Goal: Information Seeking & Learning: Learn about a topic

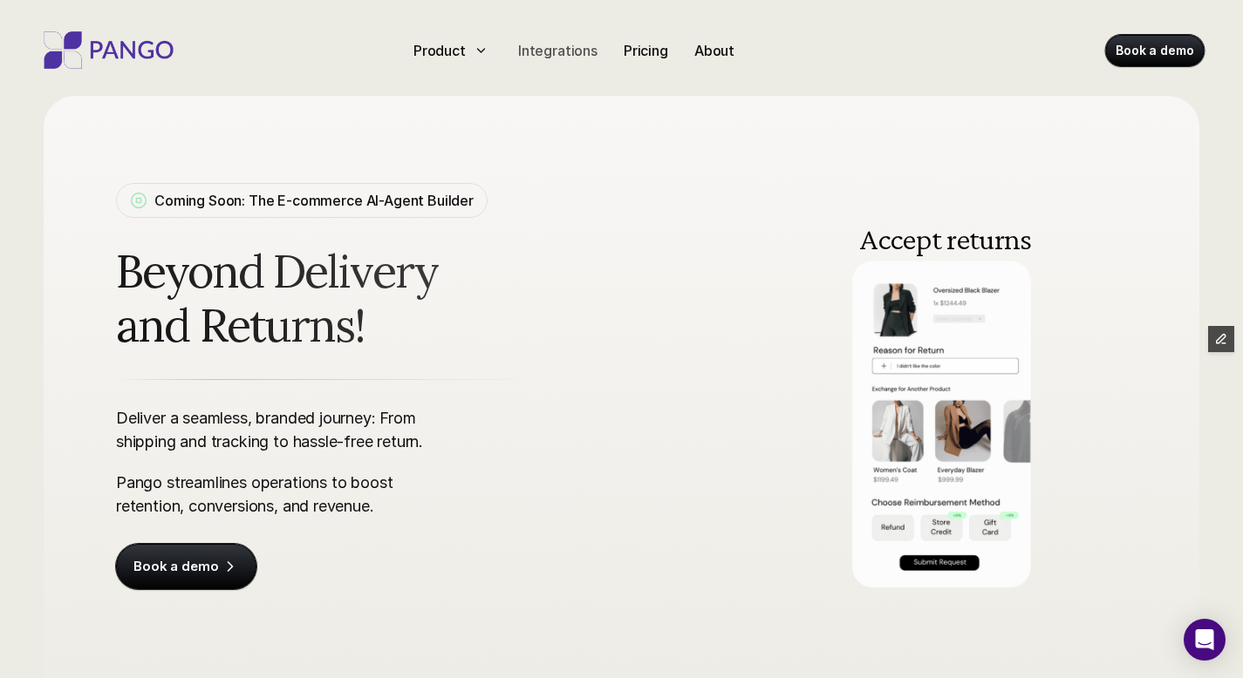
click at [547, 50] on p "Integrations" at bounding box center [557, 50] width 79 height 21
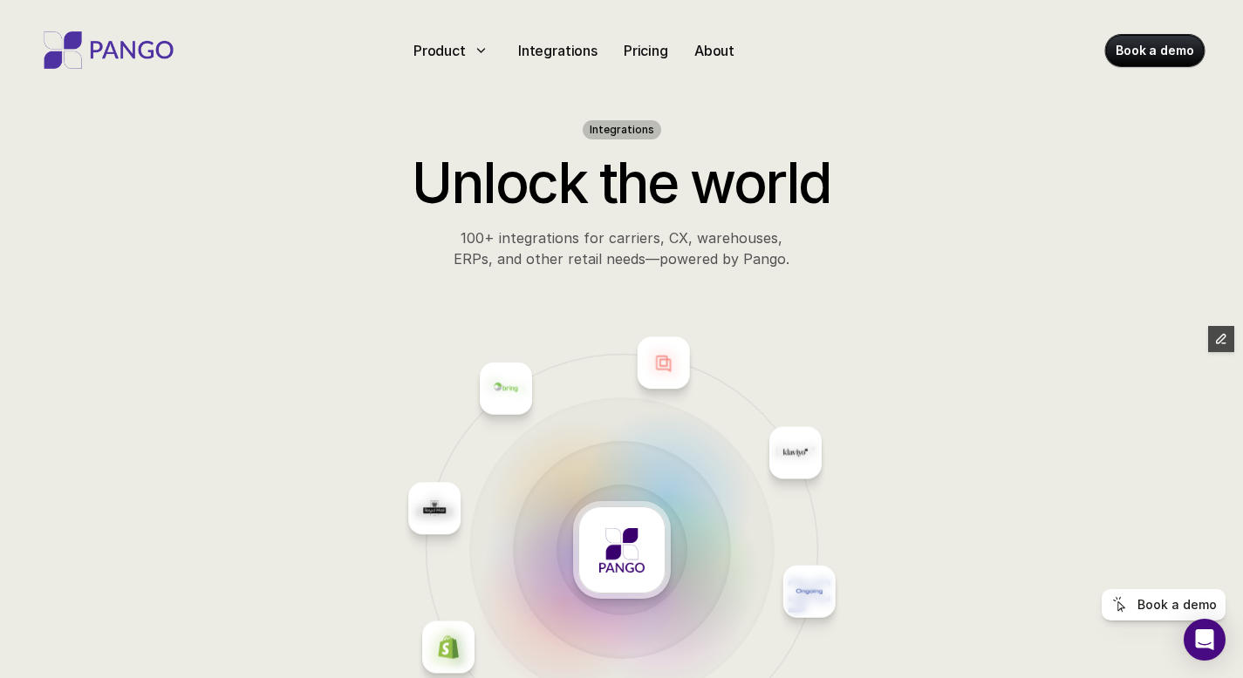
click at [78, 51] on img at bounding box center [109, 49] width 140 height 37
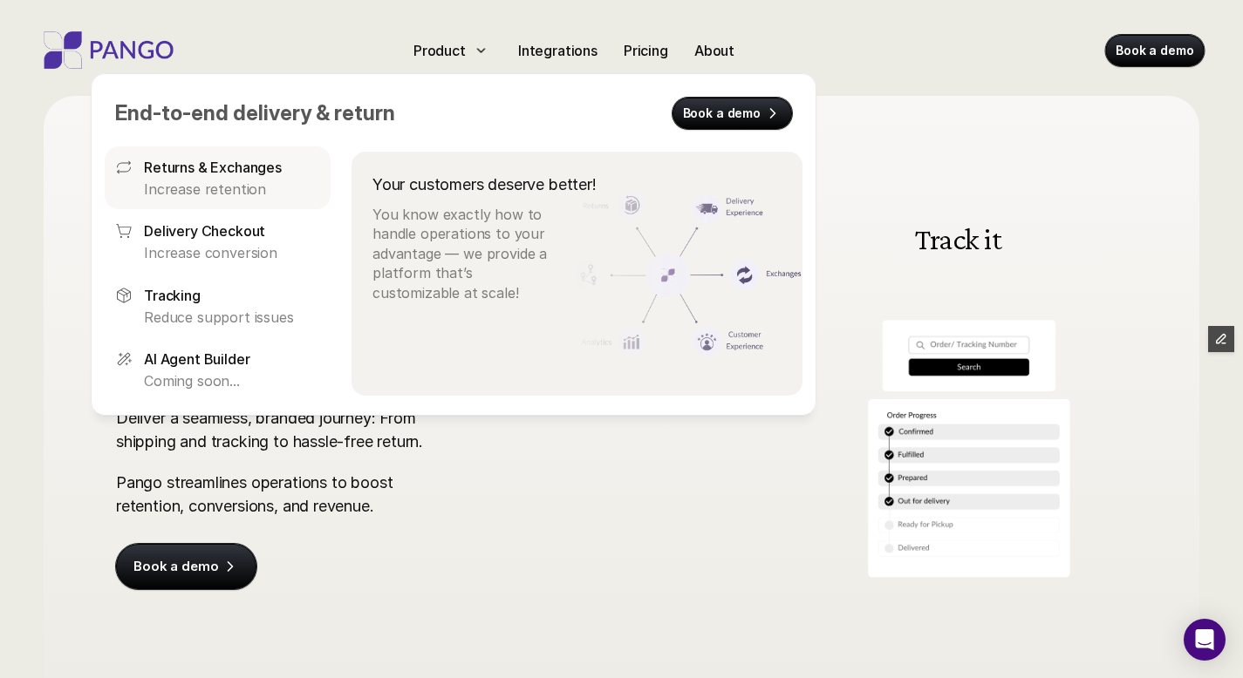
click at [242, 197] on p "Increase retention" at bounding box center [232, 189] width 176 height 19
